Goal: Transaction & Acquisition: Book appointment/travel/reservation

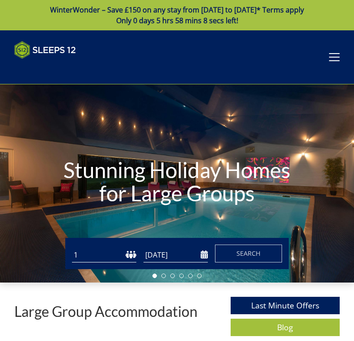
click at [134, 257] on select "1 2 3 4 5 6 7 8 9 10 11 12 13 14 15 16 17 18 19 20 21 22 23 24 25 26 27 28 29 3…" at bounding box center [104, 255] width 64 height 15
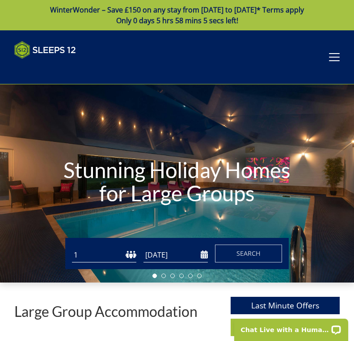
select select "16"
click at [206, 256] on input "[DATE]" at bounding box center [175, 255] width 64 height 15
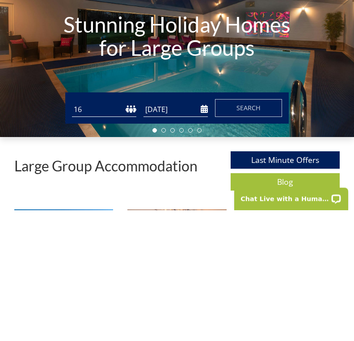
scroll to position [131, 0]
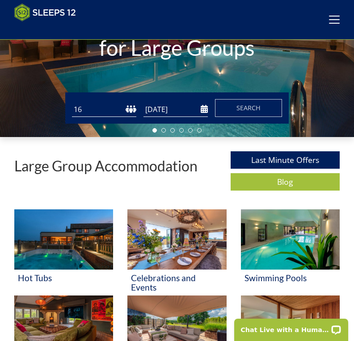
click at [207, 111] on input "[DATE]" at bounding box center [175, 109] width 64 height 15
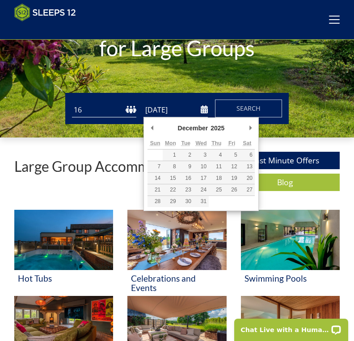
type input "[DATE]"
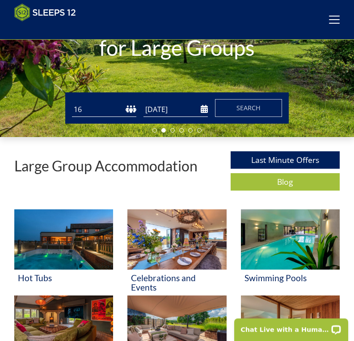
scroll to position [131, 0]
click at [258, 109] on span "Search" at bounding box center [248, 108] width 24 height 8
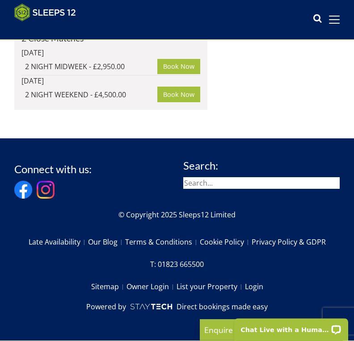
scroll to position [3595, 0]
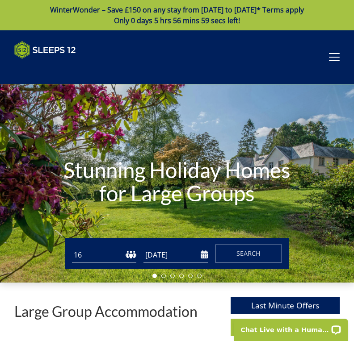
click at [128, 259] on select "1 2 3 4 5 6 7 8 9 10 11 12 13 14 15 16 17 18 19 20 21 22 23 24 25 26 27 28 29 3…" at bounding box center [104, 255] width 64 height 15
select select "12"
click at [256, 252] on span "Search" at bounding box center [248, 253] width 24 height 8
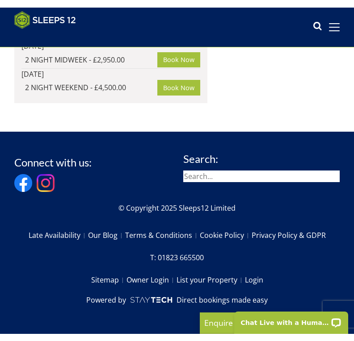
scroll to position [6088, 0]
